Goal: Task Accomplishment & Management: Use online tool/utility

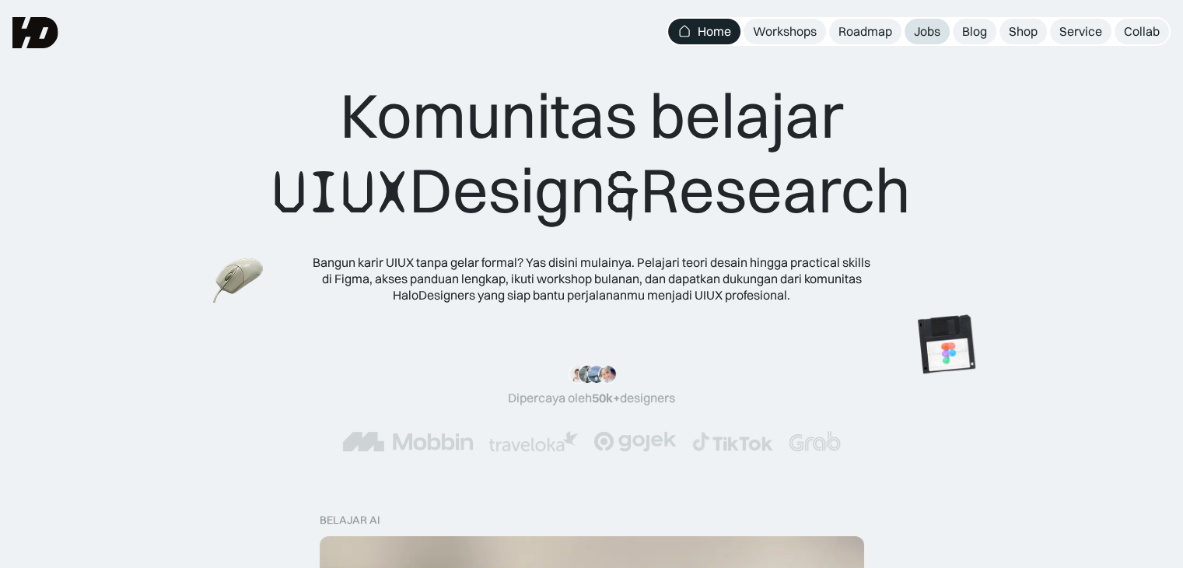
click at [928, 23] on div "Jobs" at bounding box center [927, 31] width 26 height 16
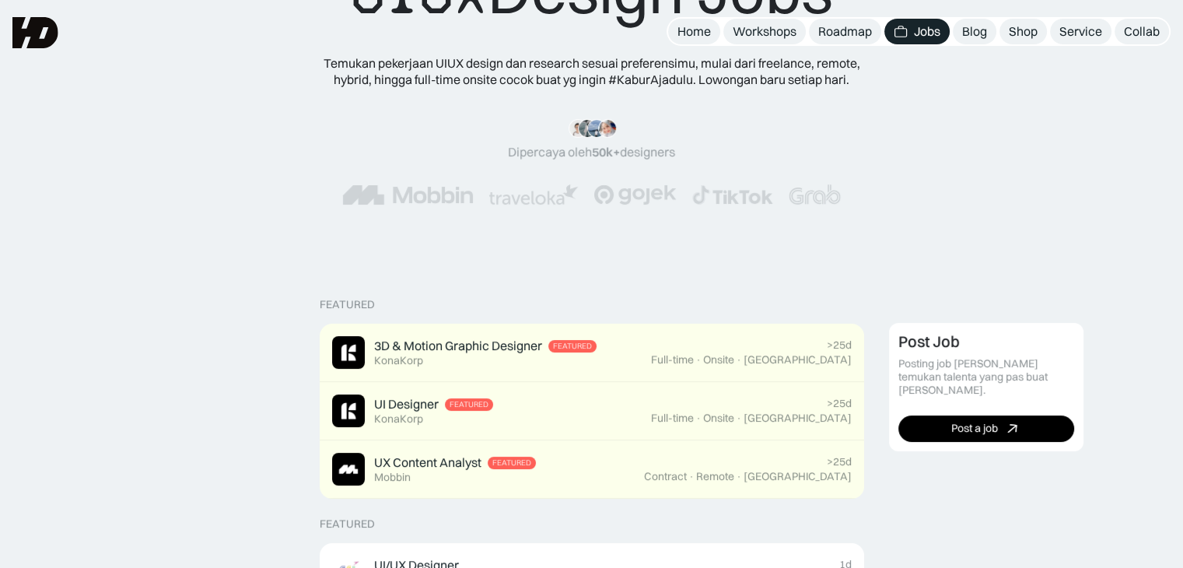
scroll to position [124, 0]
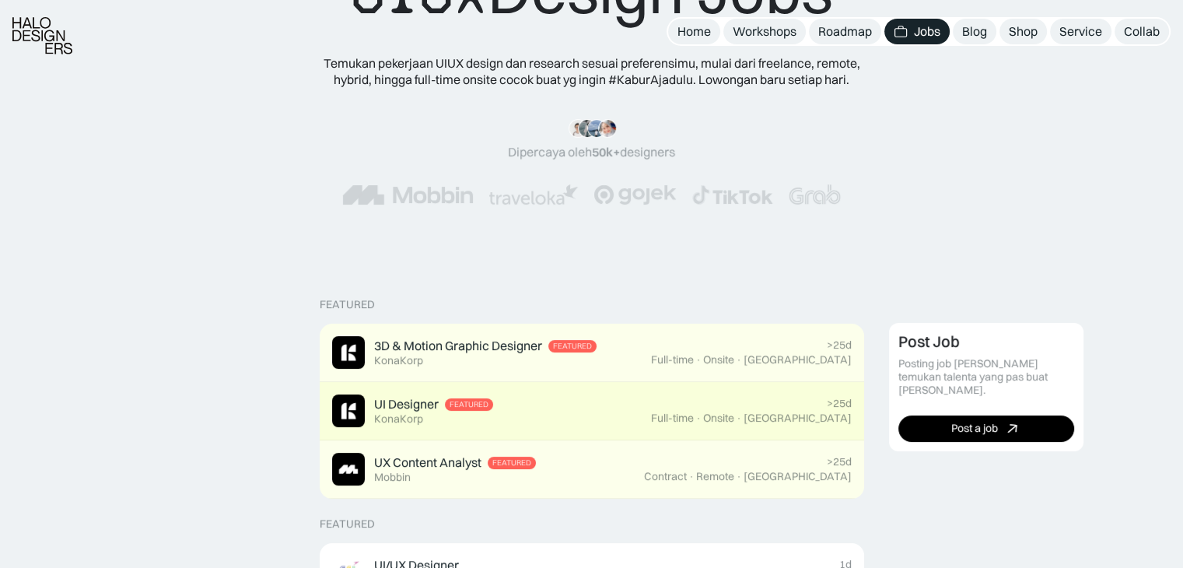
click at [605, 414] on div "UI Designer Featured KonaKorp" at bounding box center [491, 410] width 319 height 33
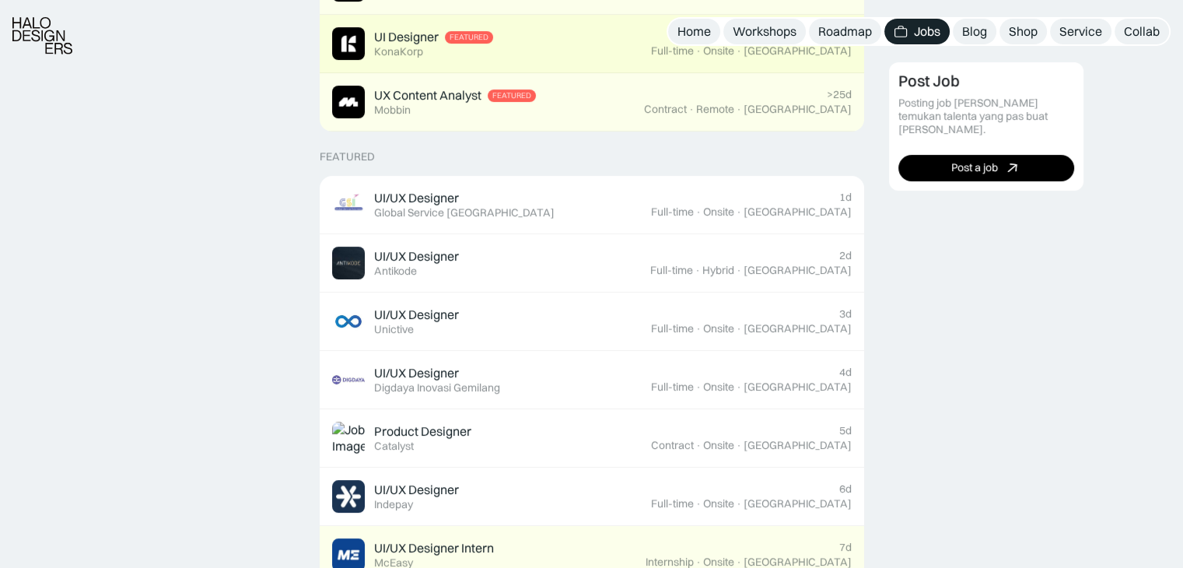
scroll to position [492, 0]
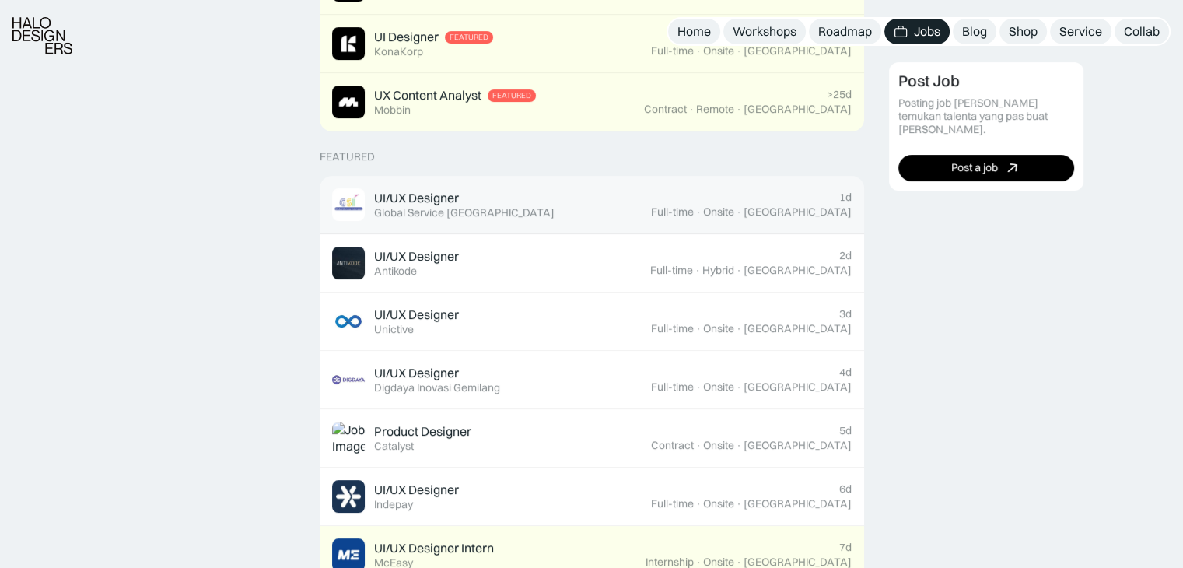
click at [525, 202] on div "UI/UX Designer Featured Global Service [GEOGRAPHIC_DATA]" at bounding box center [491, 204] width 319 height 33
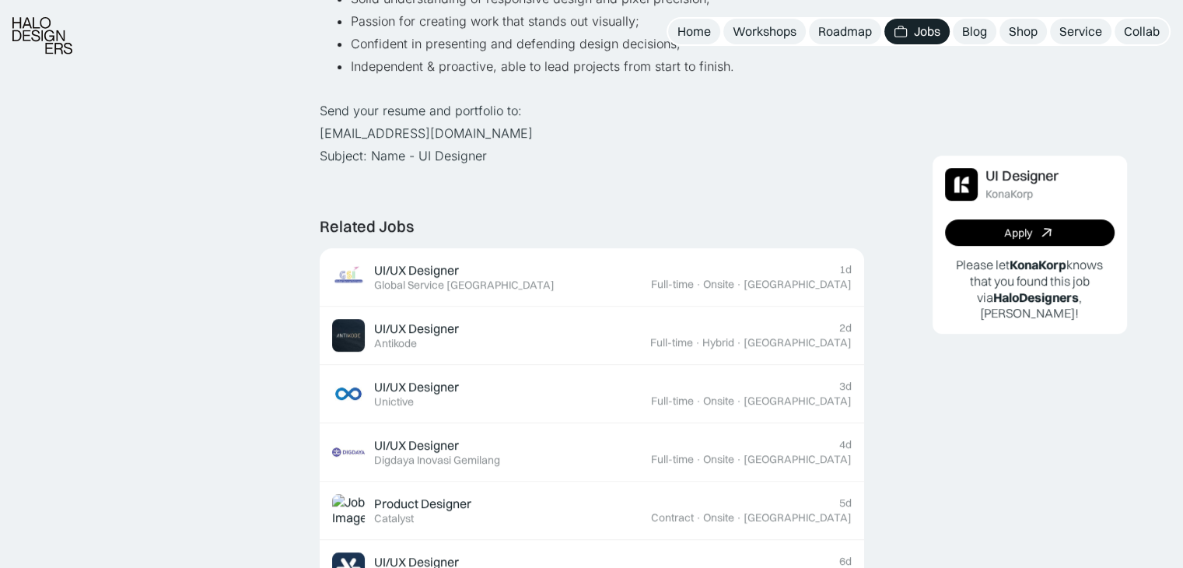
scroll to position [786, 0]
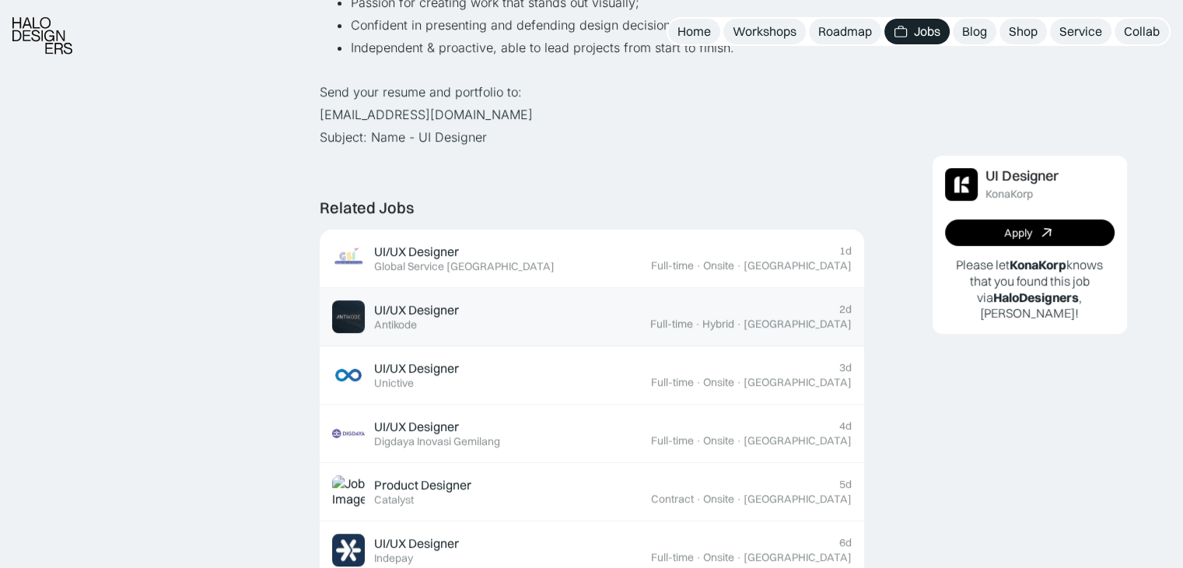
click at [610, 327] on div "UI/UX Designer Featured Antikode" at bounding box center [491, 316] width 318 height 33
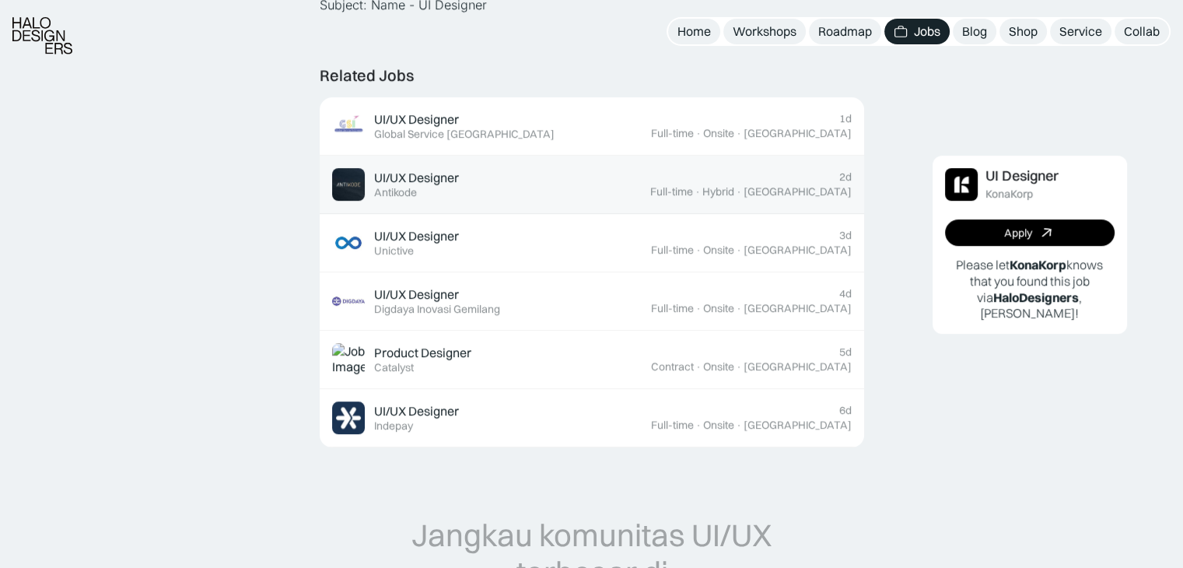
scroll to position [919, 0]
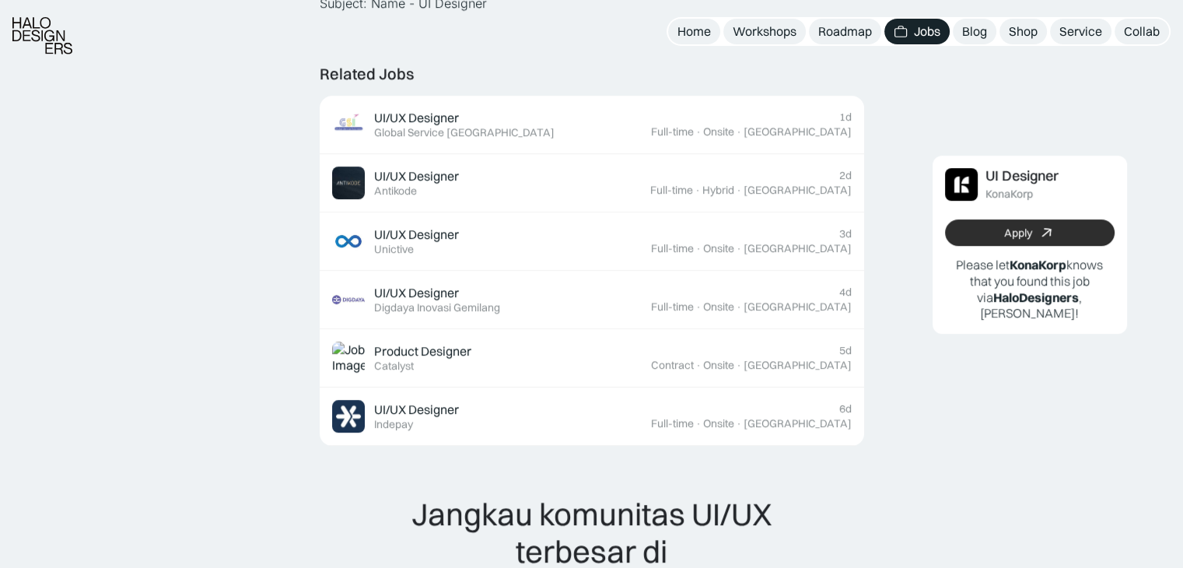
click at [977, 233] on link "Apply" at bounding box center [1030, 232] width 170 height 26
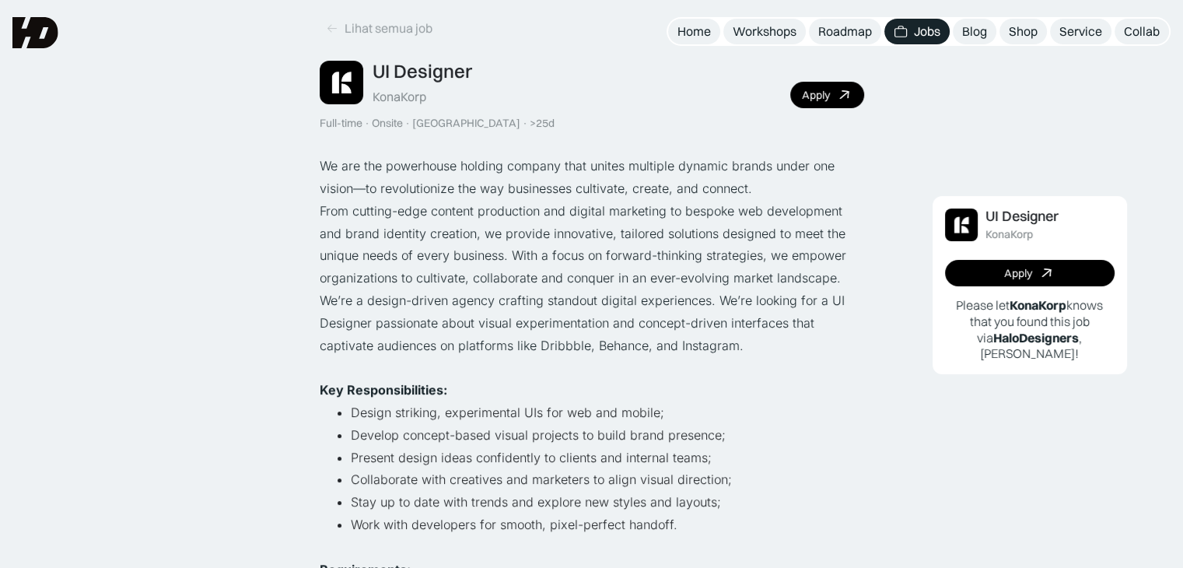
scroll to position [56, 0]
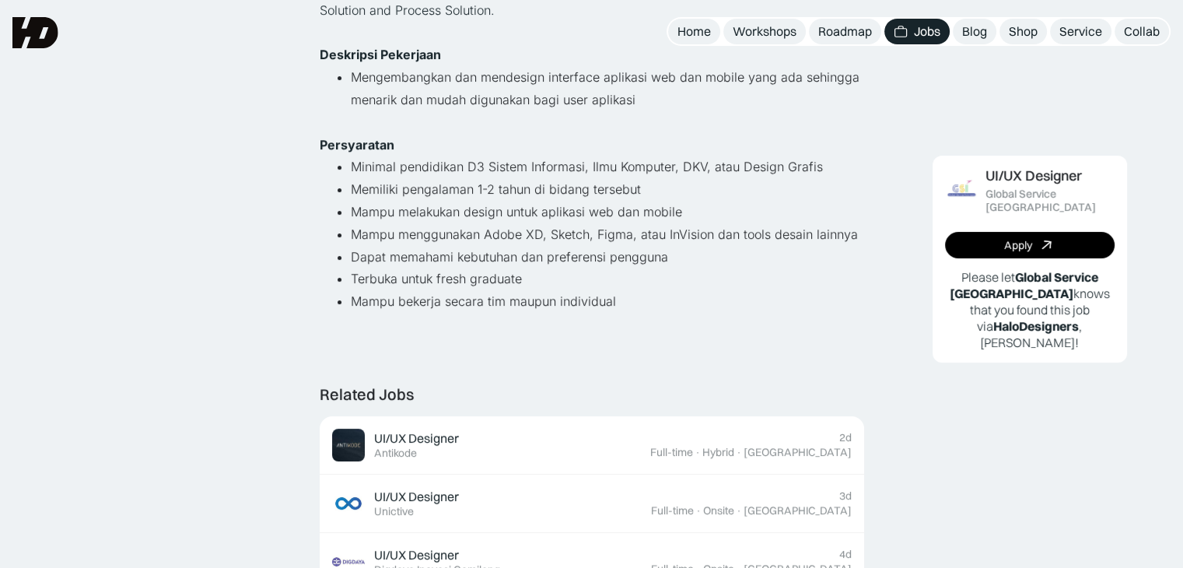
scroll to position [261, 0]
click at [969, 239] on link "Apply" at bounding box center [1030, 245] width 170 height 26
click at [999, 233] on link "Apply" at bounding box center [1030, 245] width 170 height 26
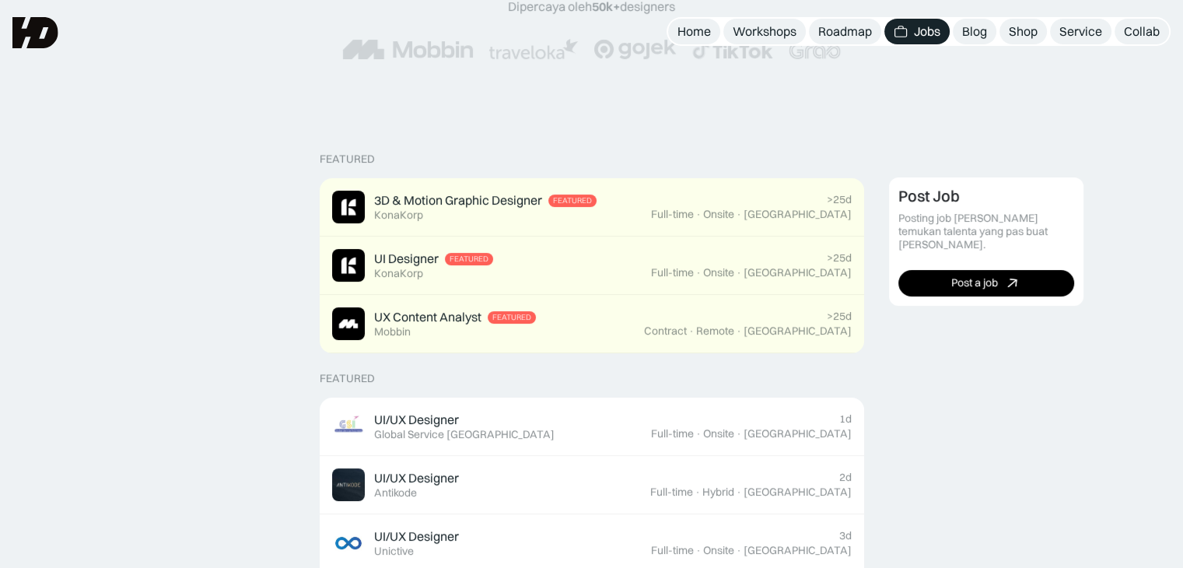
scroll to position [268, 0]
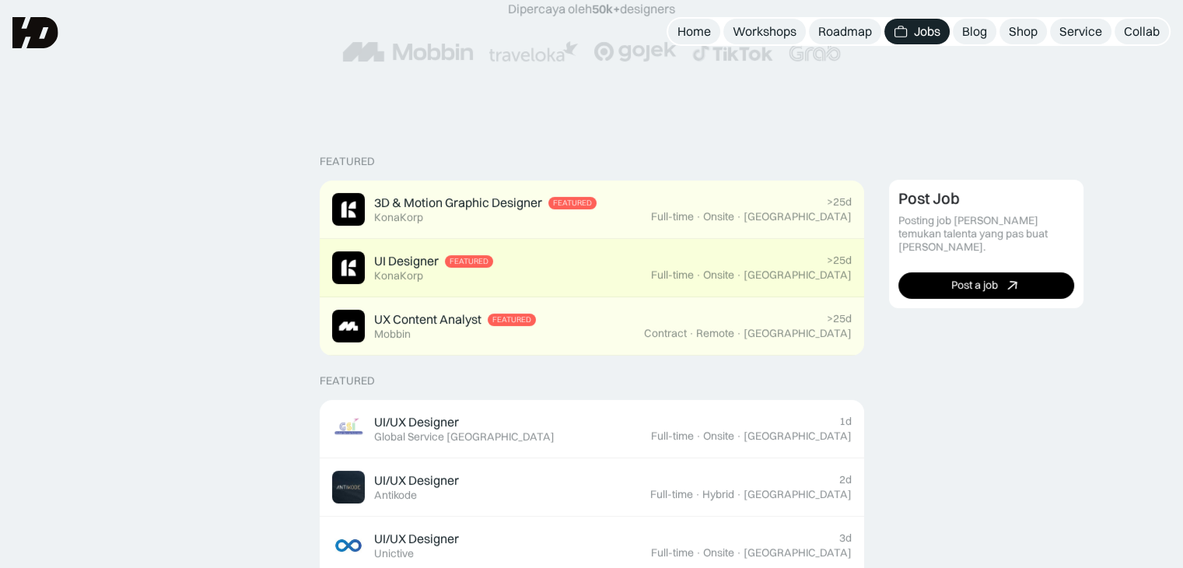
click at [471, 269] on div "UI Designer Featured KonaKorp" at bounding box center [433, 268] width 119 height 30
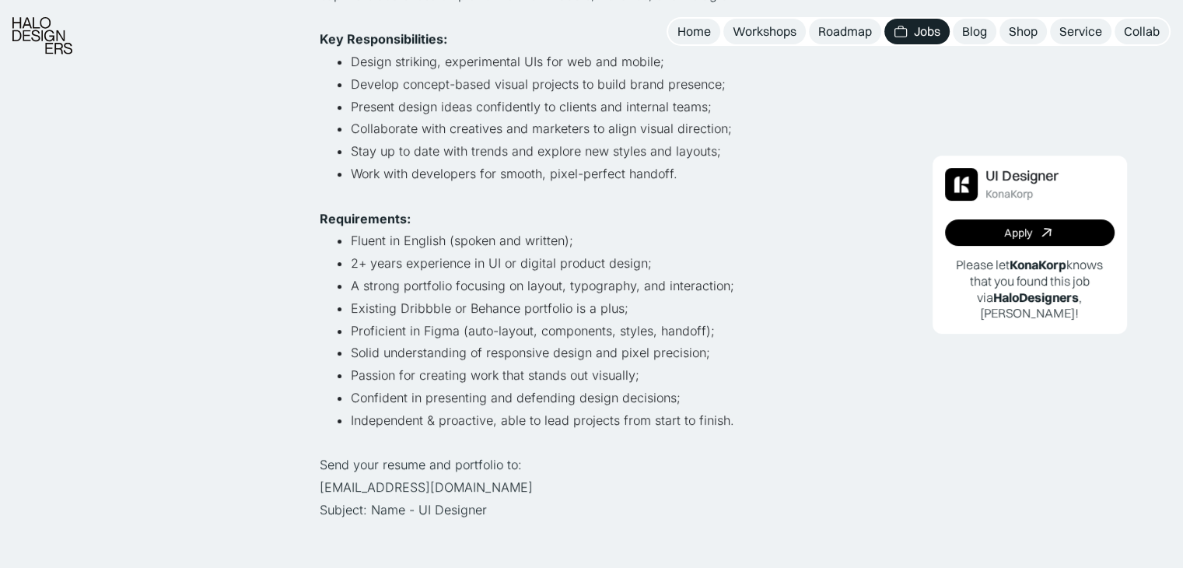
scroll to position [414, 0]
drag, startPoint x: 453, startPoint y: 486, endPoint x: 314, endPoint y: 486, distance: 139.2
copy p "[EMAIL_ADDRESS][DOMAIN_NAME]"
drag, startPoint x: 370, startPoint y: 509, endPoint x: 506, endPoint y: 514, distance: 136.2
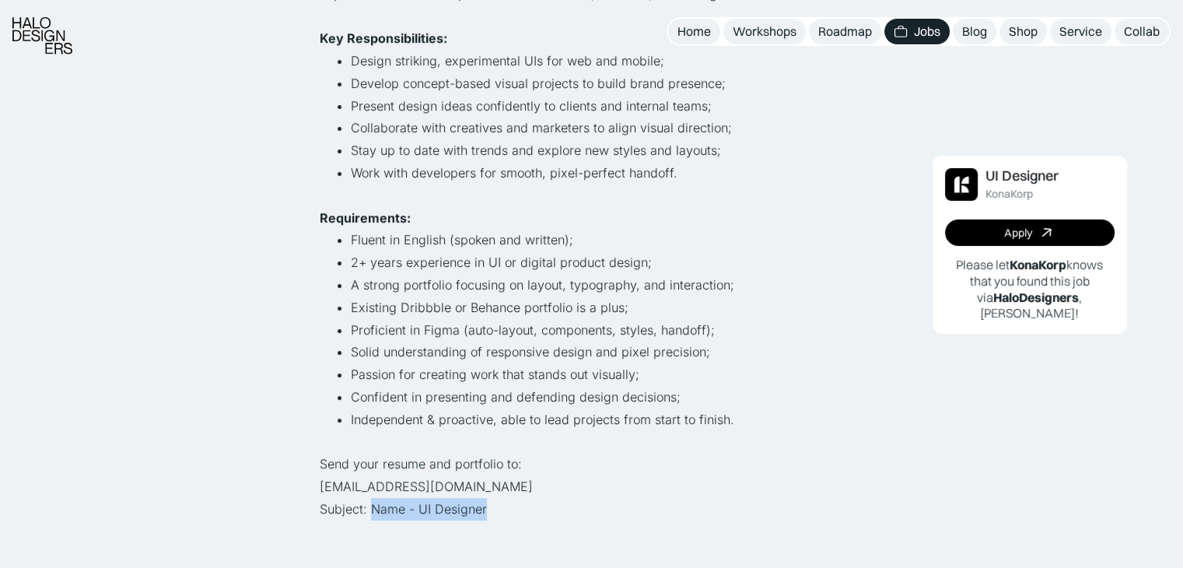
click at [506, 514] on p "Send your resume and portfolio to: [EMAIL_ADDRESS][DOMAIN_NAME] Subject: Name -…" at bounding box center [592, 486] width 544 height 67
copy p "Name - UI Designer"
